Goal: Find specific page/section: Find specific page/section

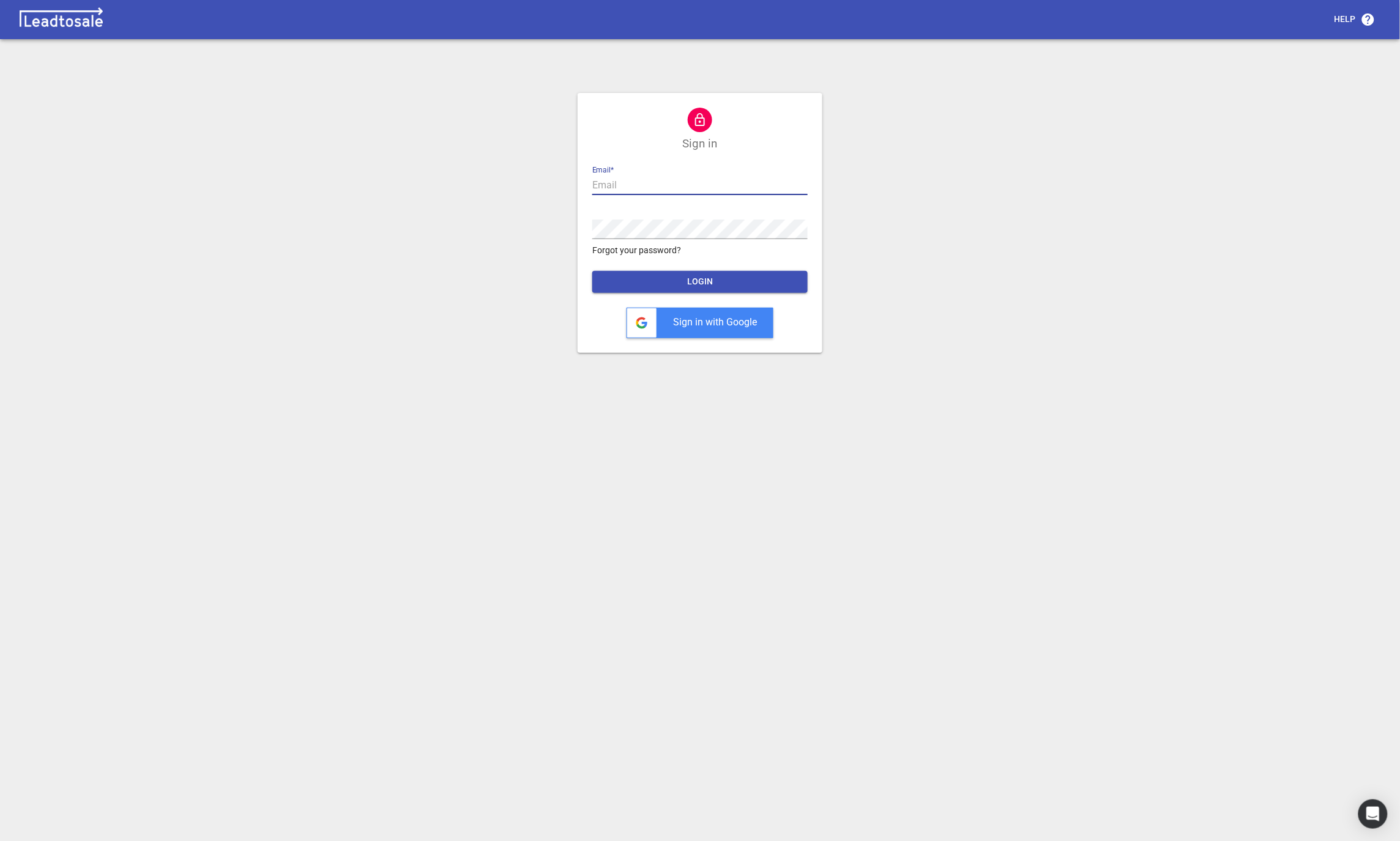
click at [608, 187] on input "text" at bounding box center [700, 185] width 215 height 19
type input "nick@bluelightweb.co.nz"
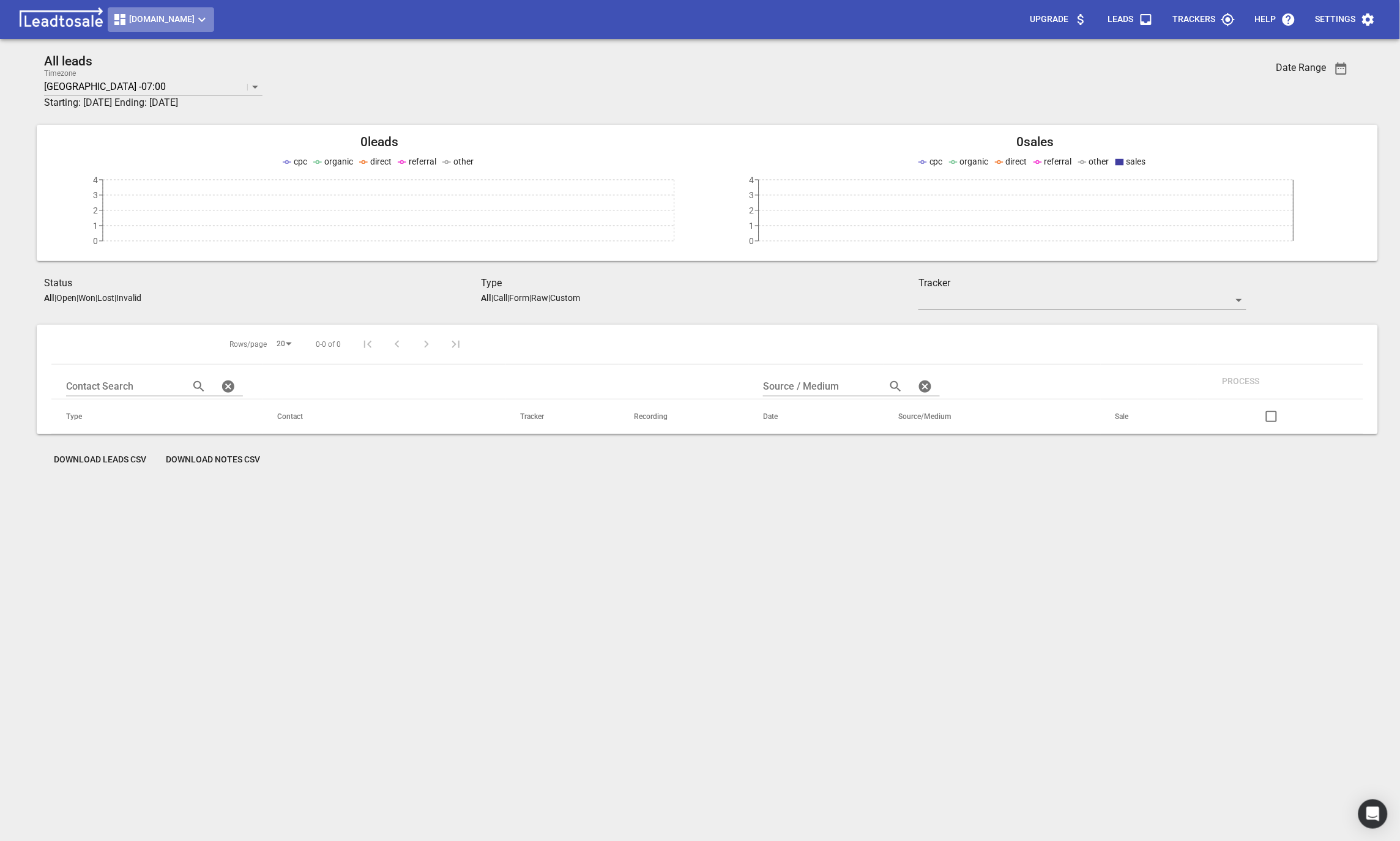
click at [178, 21] on span "Mastersofroofpainting.co.nz" at bounding box center [161, 19] width 97 height 14
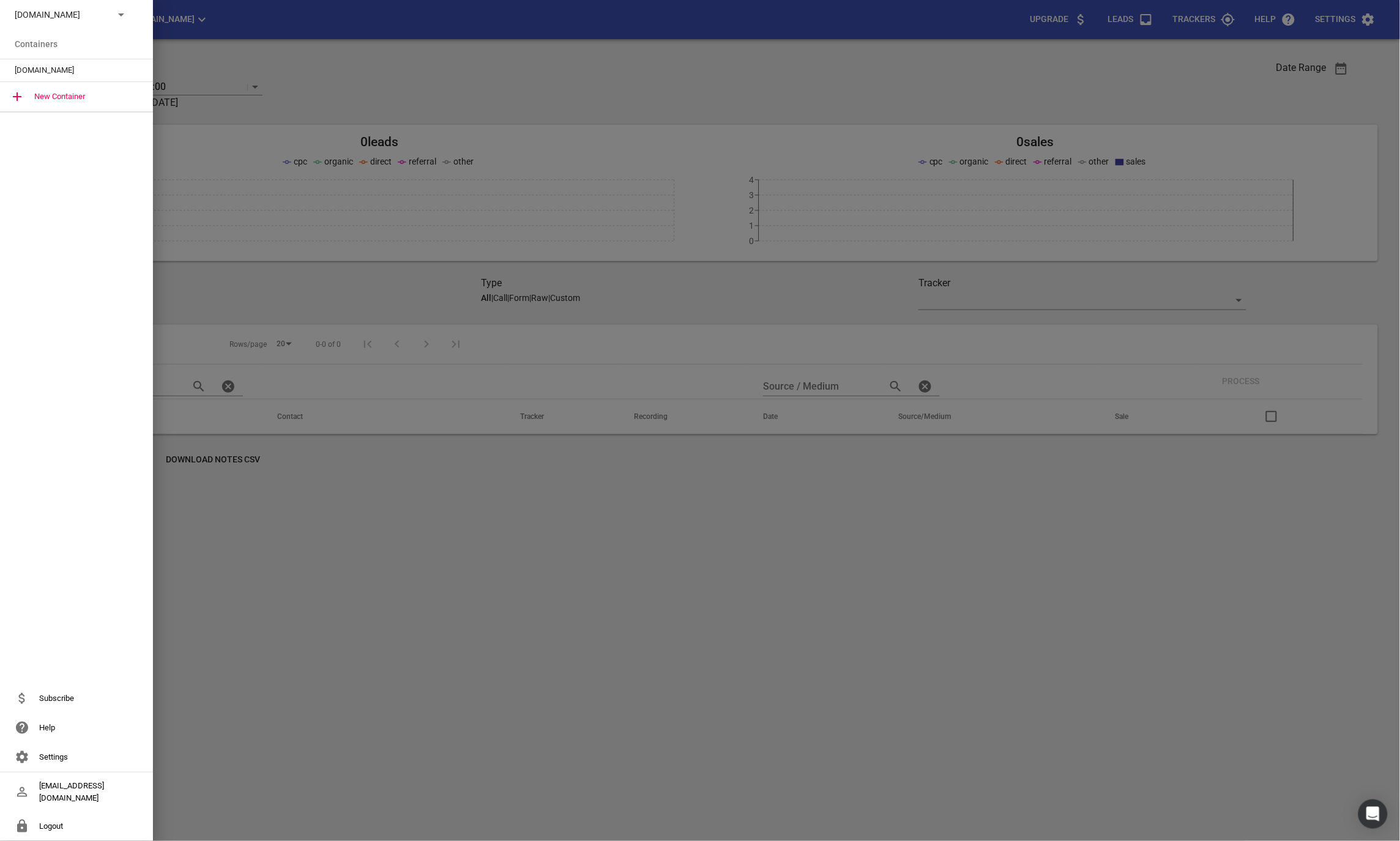
click at [89, 18] on p "Mastersofroofpainting.co.nz" at bounding box center [59, 15] width 89 height 13
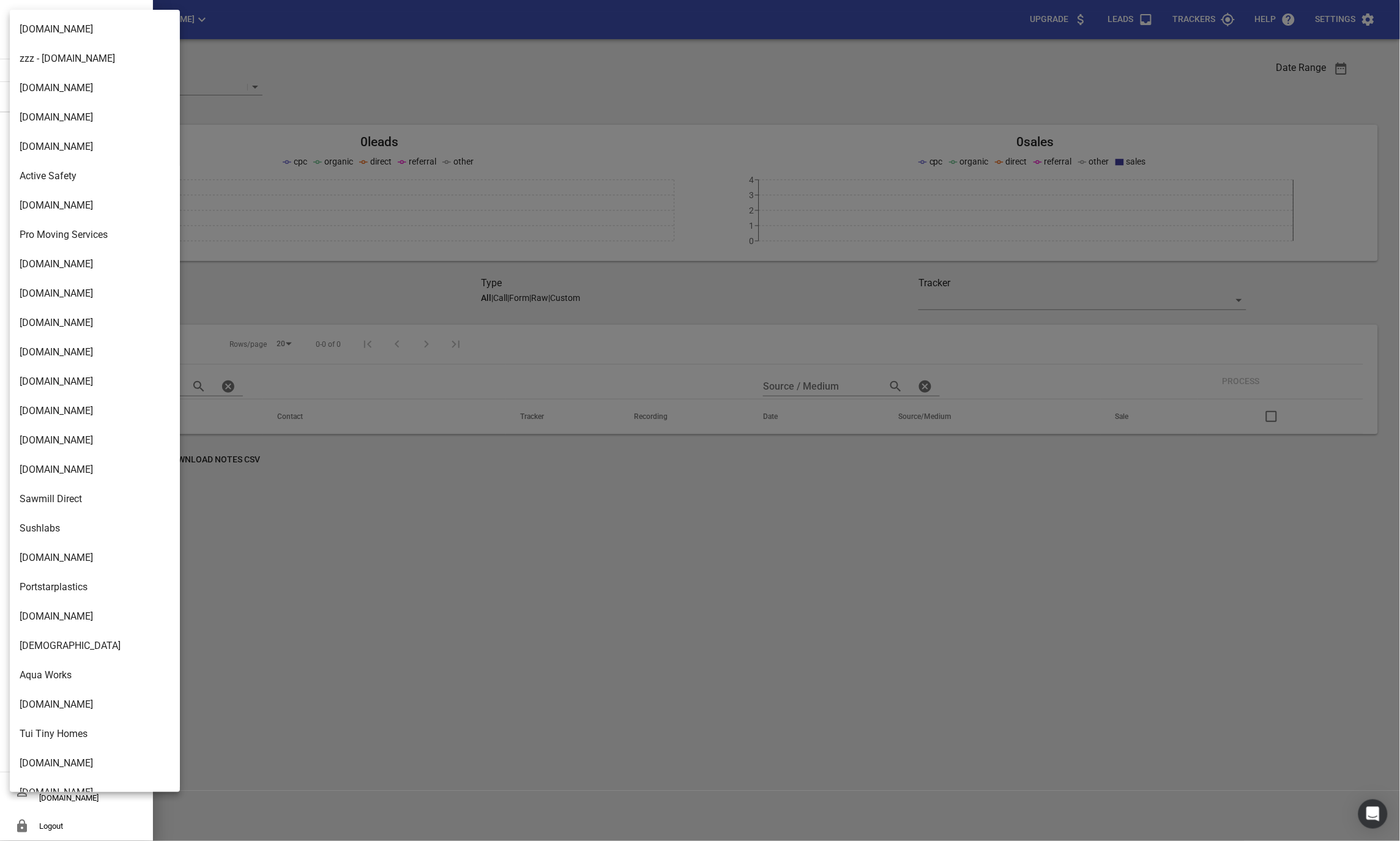
scroll to position [1751, 0]
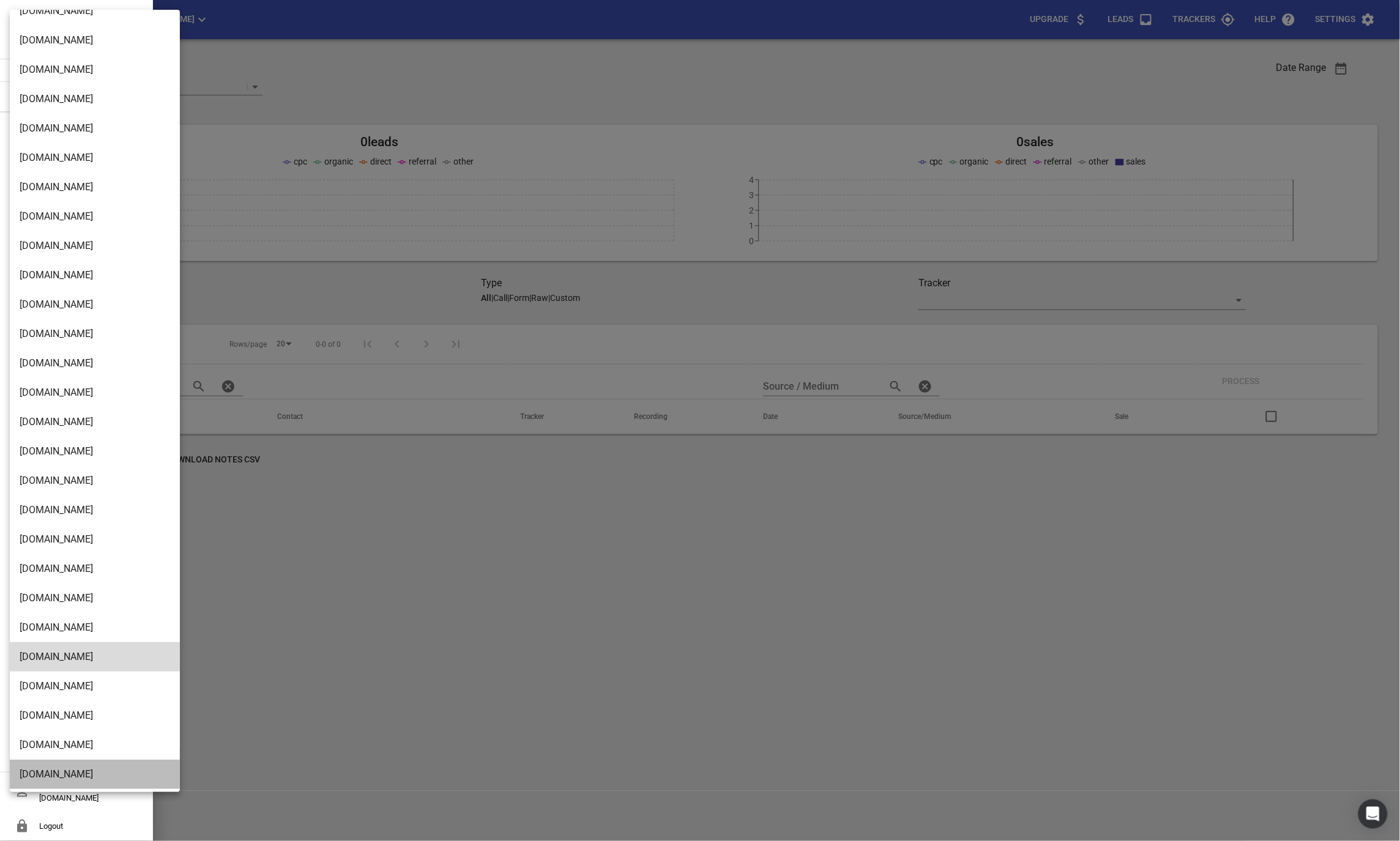
click at [43, 769] on li "[DOMAIN_NAME]" at bounding box center [95, 774] width 170 height 30
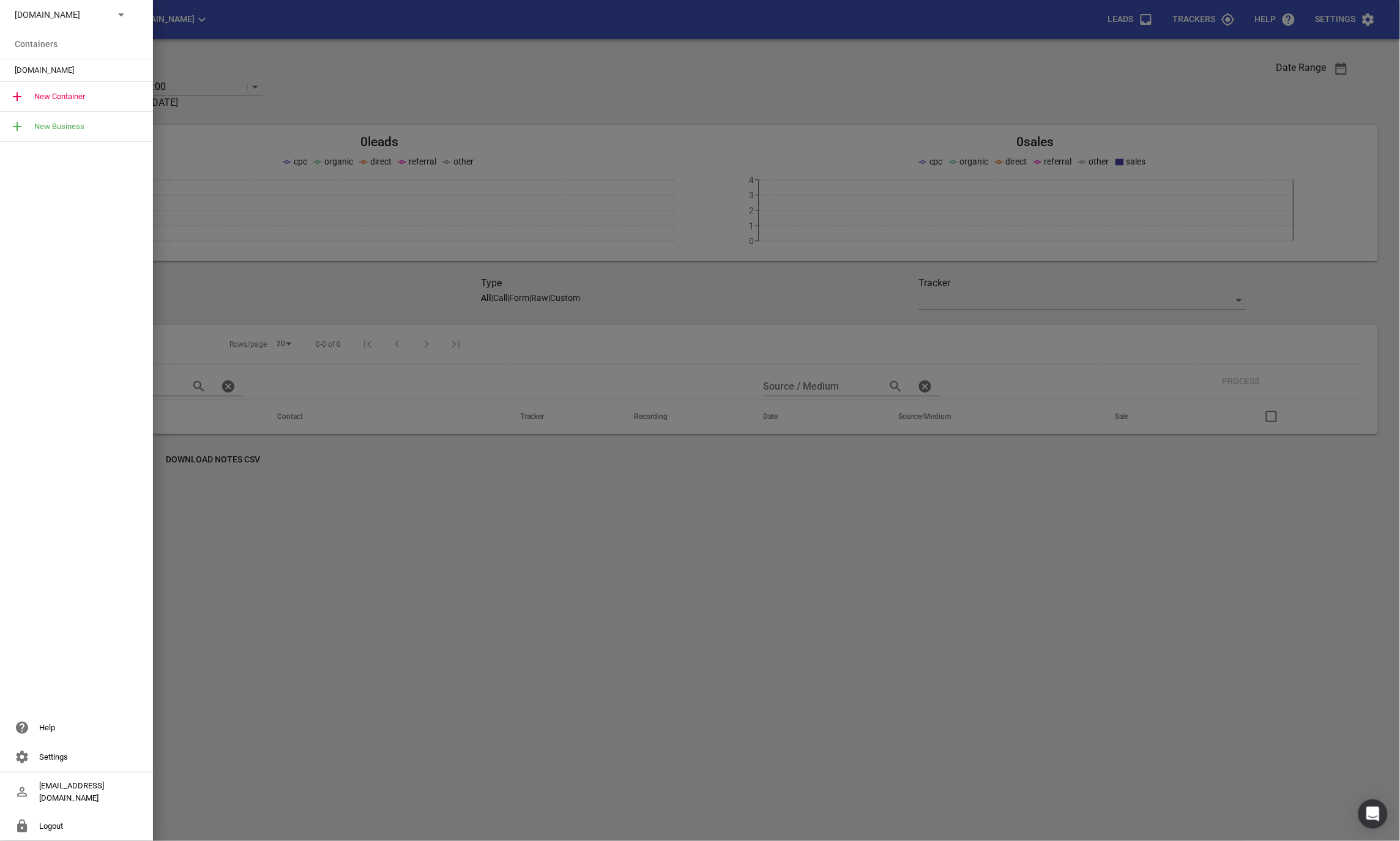
click at [36, 70] on span "[DOMAIN_NAME]" at bounding box center [71, 70] width 114 height 12
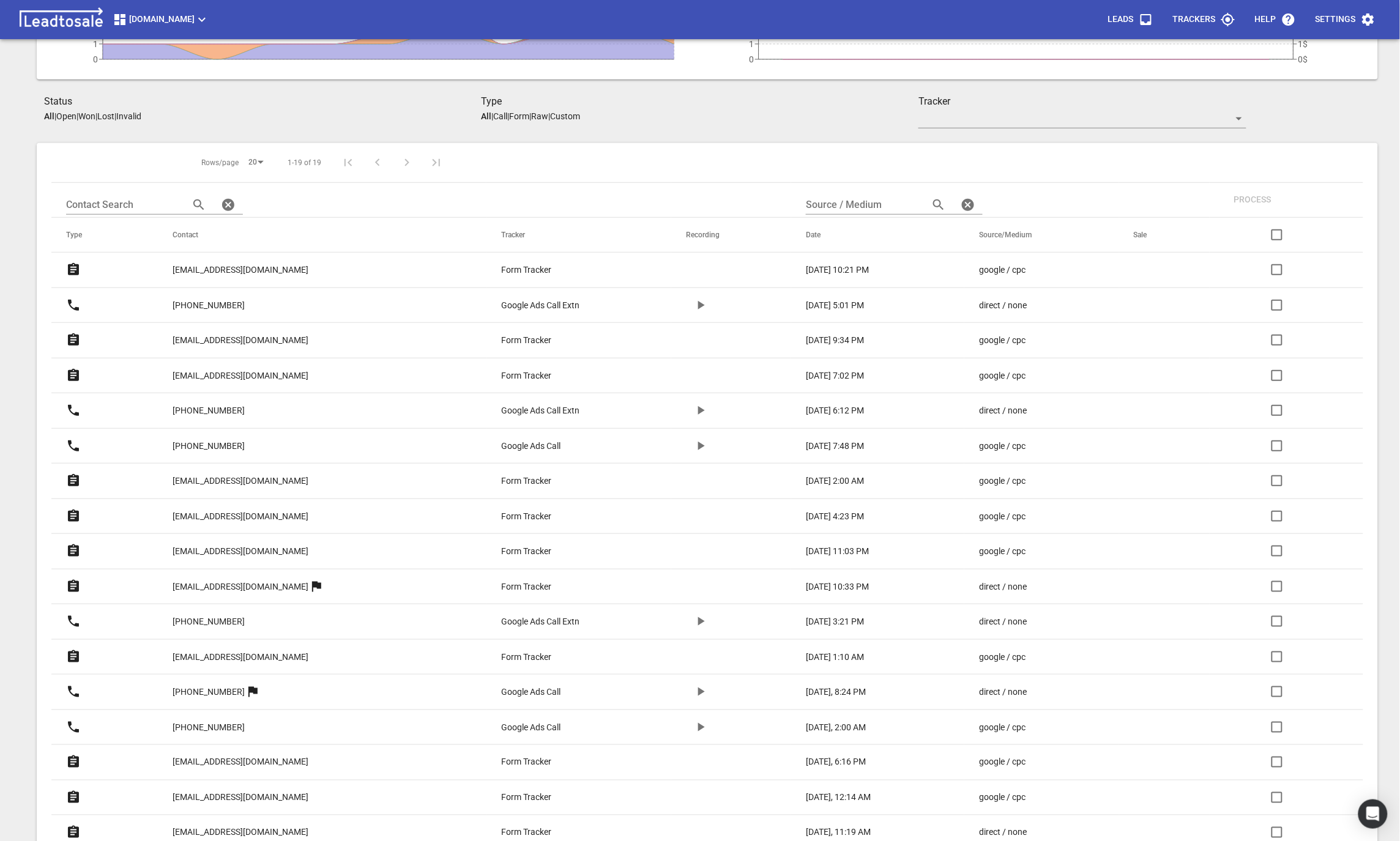
scroll to position [187, 0]
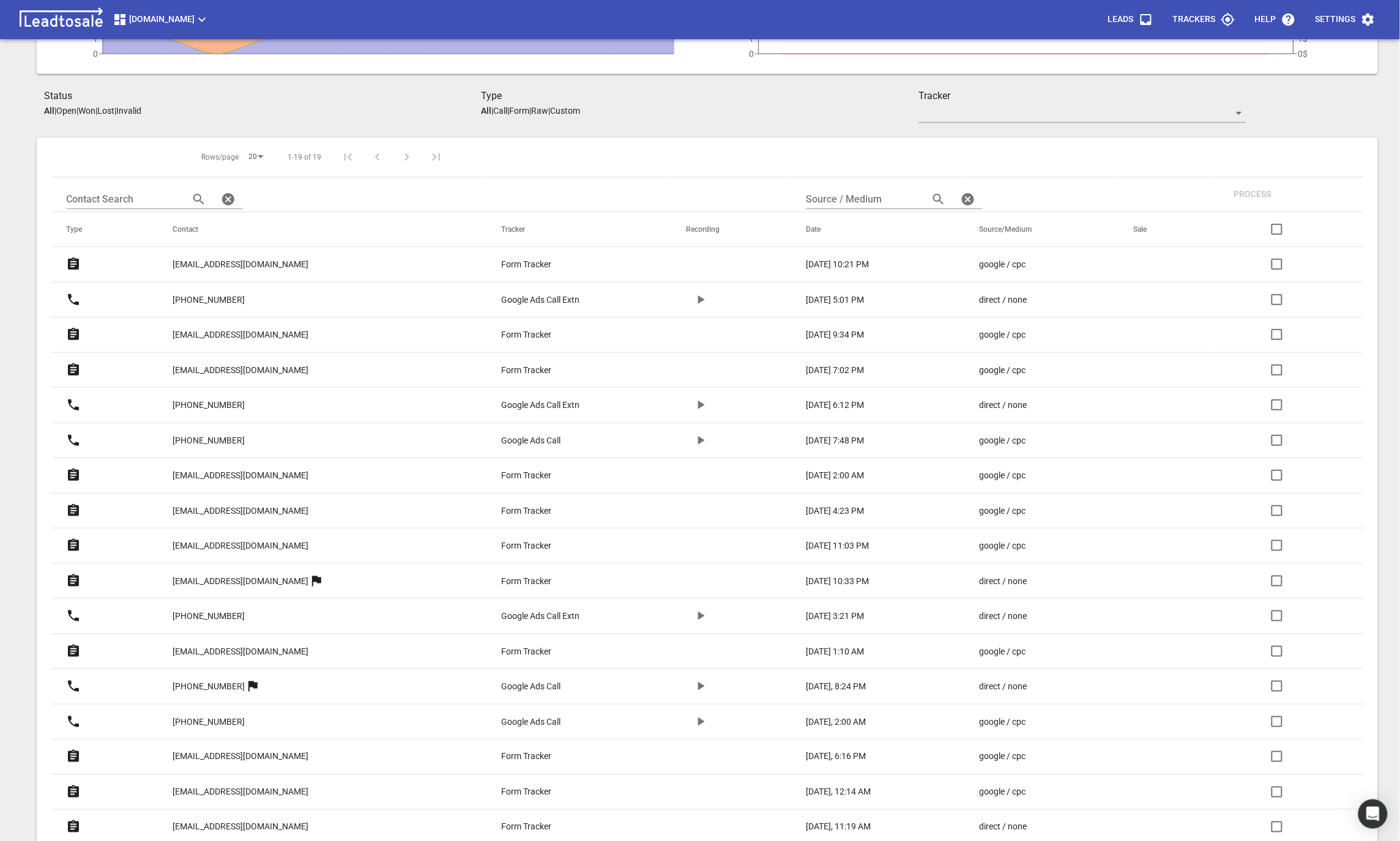
click at [206, 259] on p "[EMAIL_ADDRESS][DOMAIN_NAME]" at bounding box center [241, 264] width 136 height 13
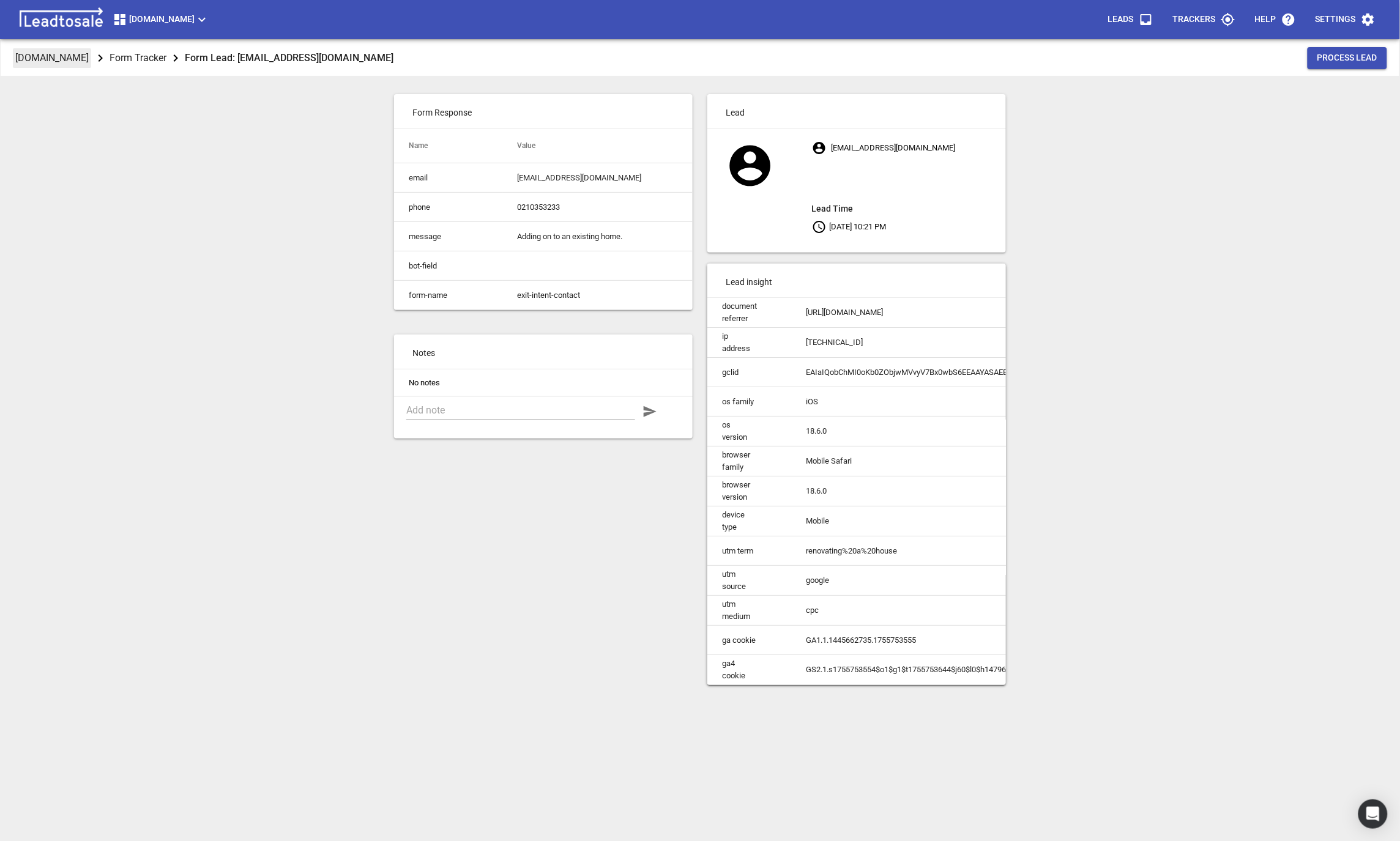
click at [89, 58] on p "[DOMAIN_NAME]" at bounding box center [52, 58] width 73 height 14
